Goal: Download file/media

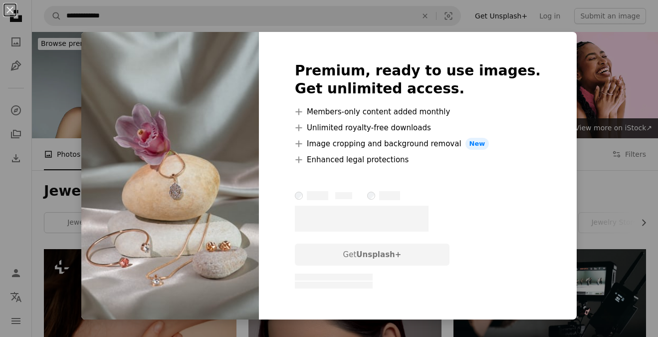
scroll to position [1337, 0]
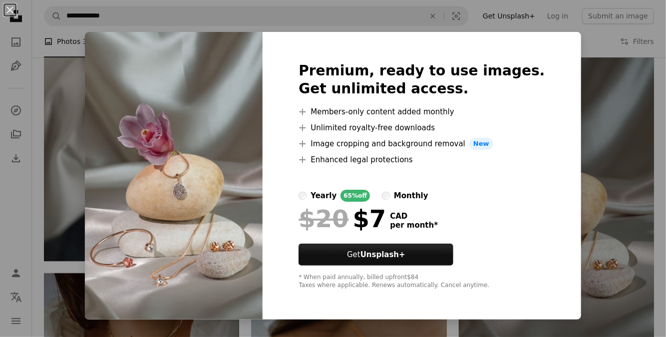
click at [596, 94] on div "An X shape Premium, ready to use images. Get unlimited access. A plus sign Memb…" at bounding box center [333, 168] width 666 height 337
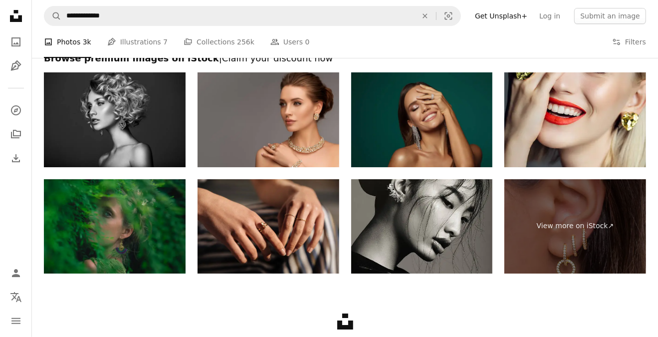
scroll to position [2405, 0]
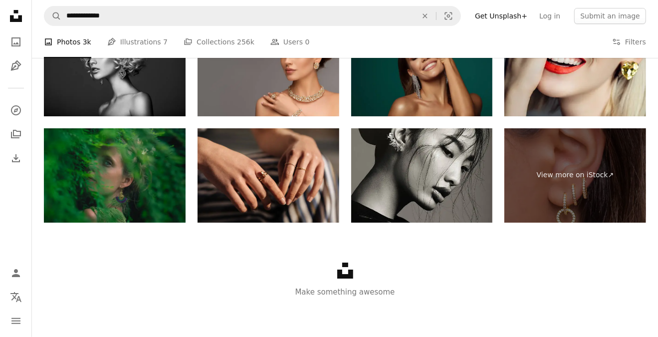
click at [71, 39] on li "A photo Photos 3k" at bounding box center [67, 42] width 47 height 32
click at [11, 44] on icon "A photo" at bounding box center [16, 42] width 12 height 12
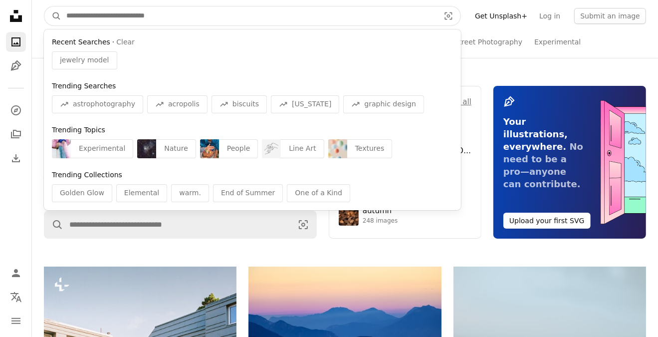
click at [328, 10] on input "Find visuals sitewide" at bounding box center [248, 15] width 375 height 19
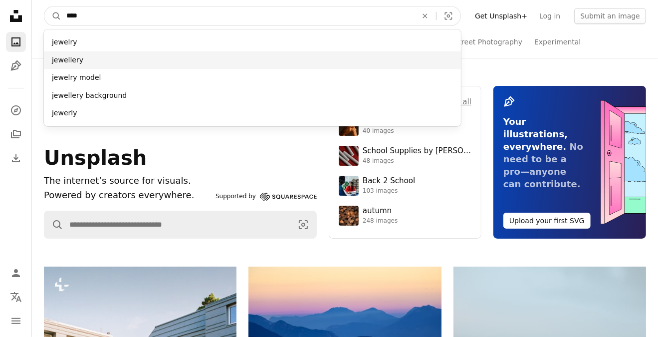
type input "****"
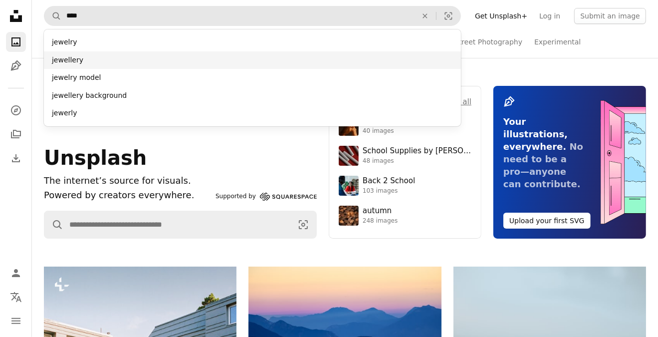
click at [239, 60] on div "jewellery" at bounding box center [252, 60] width 417 height 18
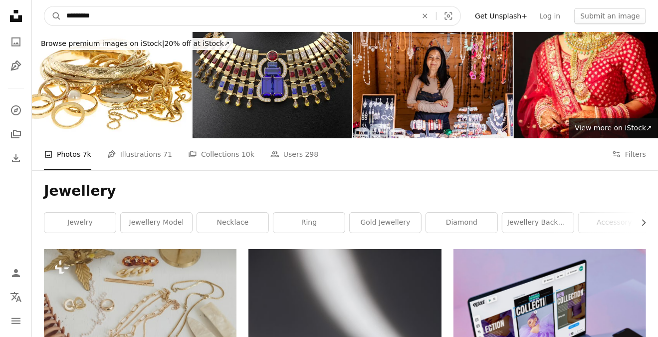
click at [103, 11] on input "*********" at bounding box center [237, 15] width 353 height 19
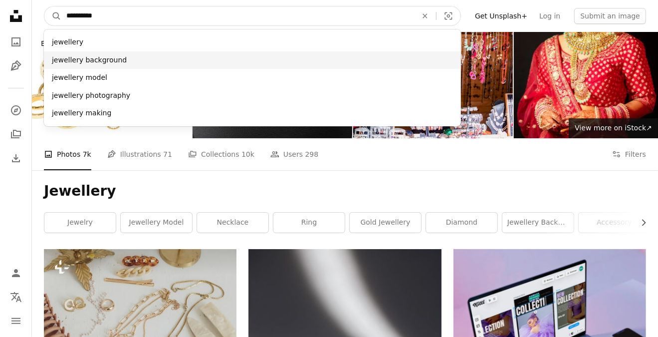
type input "*********"
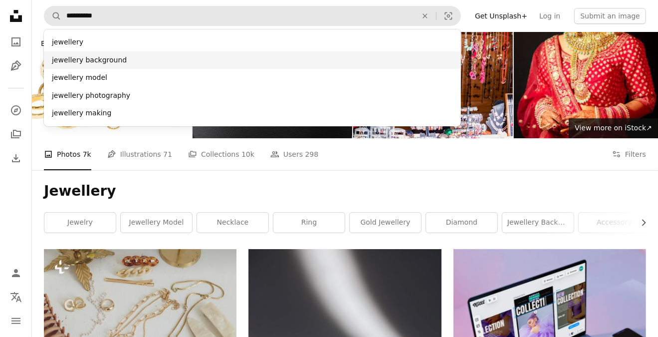
click at [76, 62] on div "jewellery background" at bounding box center [252, 60] width 417 height 18
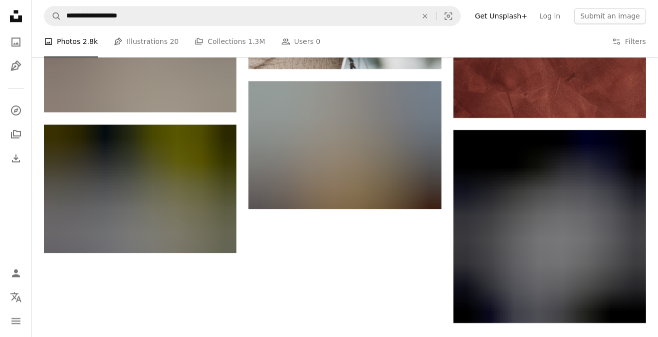
scroll to position [1592, 0]
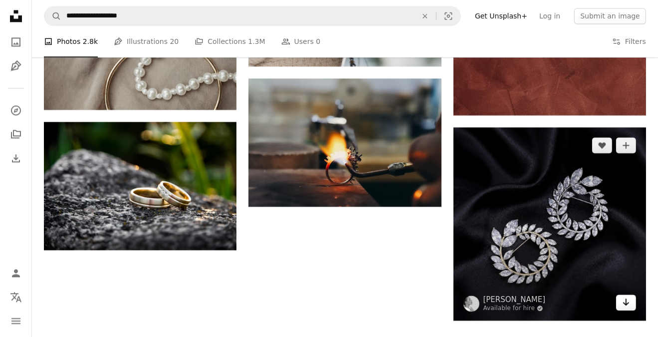
click at [631, 303] on link "Arrow pointing down" at bounding box center [626, 302] width 20 height 16
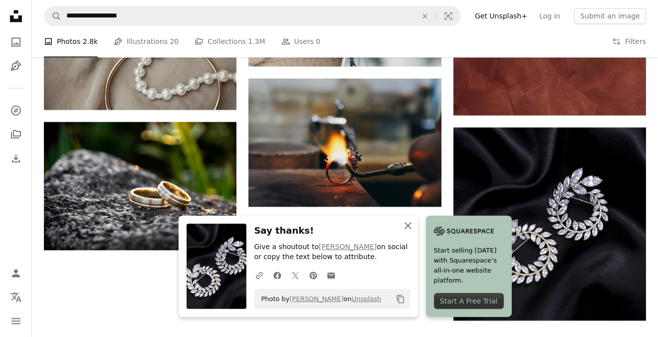
click at [403, 228] on icon "An X shape" at bounding box center [408, 226] width 12 height 12
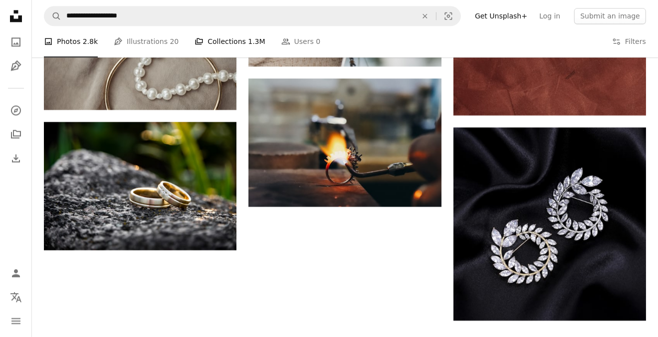
click at [227, 45] on link "A stack of folders Collections 1.3M" at bounding box center [230, 42] width 70 height 32
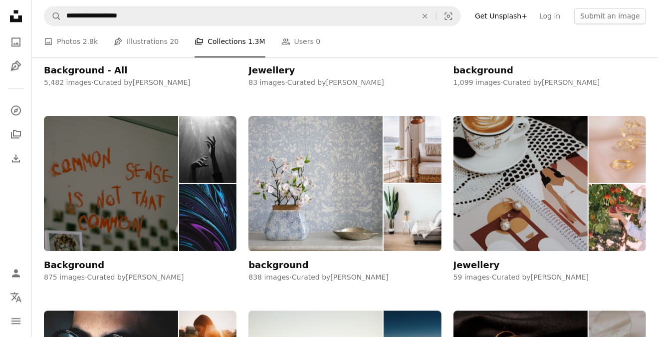
scroll to position [1495, 0]
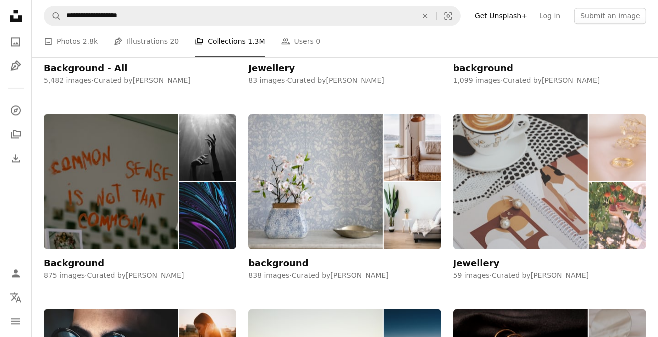
click at [627, 169] on img at bounding box center [617, 147] width 57 height 67
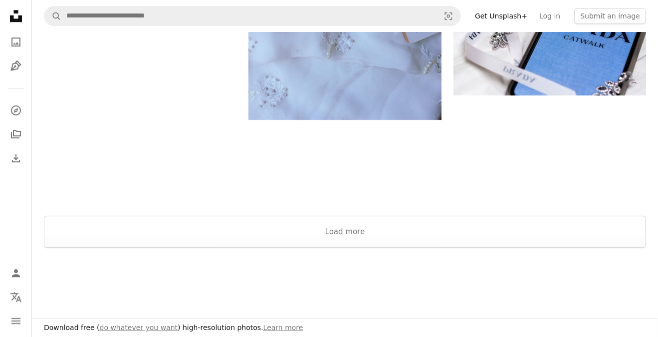
scroll to position [1817, 0]
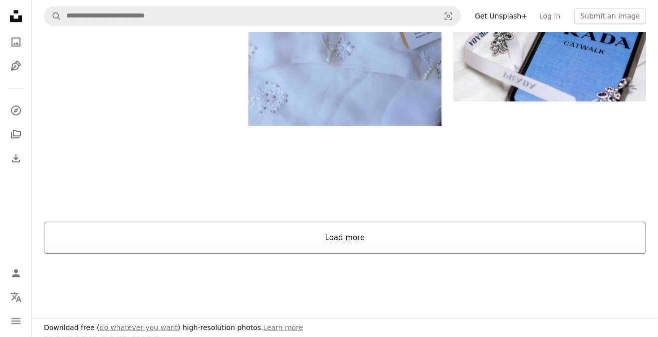
click at [387, 242] on button "Load more" at bounding box center [345, 238] width 602 height 32
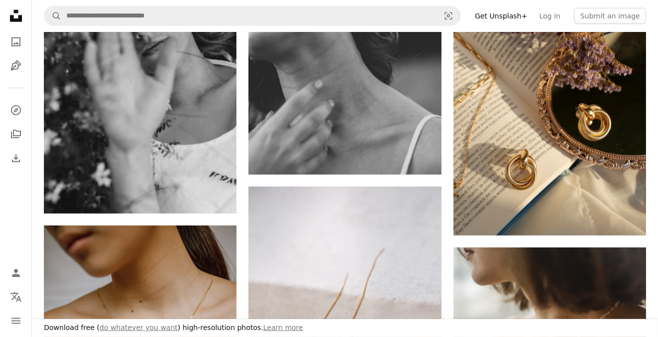
scroll to position [3229, 0]
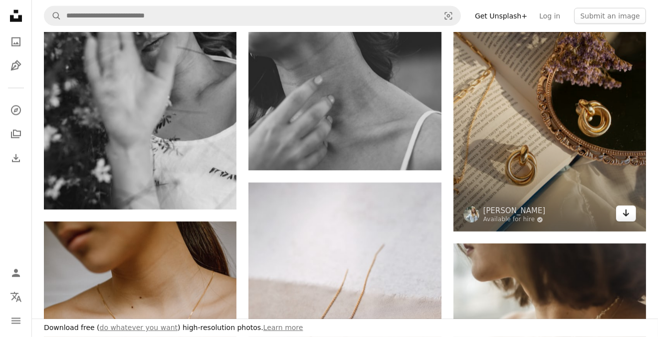
click at [624, 211] on icon "Arrow pointing down" at bounding box center [626, 213] width 8 height 12
